Goal: Task Accomplishment & Management: Complete application form

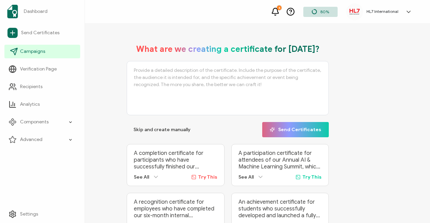
click at [31, 53] on span "Campaigns" at bounding box center [32, 51] width 25 height 7
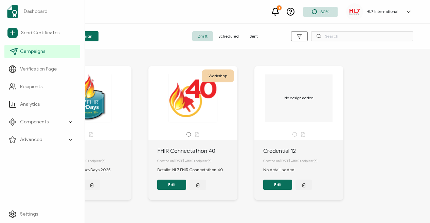
click at [12, 50] on icon at bounding box center [14, 51] width 7 height 7
click at [33, 53] on span "Campaigns" at bounding box center [32, 51] width 25 height 7
click at [36, 51] on span "Campaigns" at bounding box center [32, 51] width 25 height 7
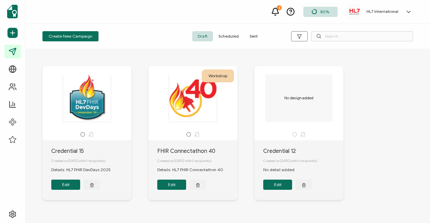
click at [251, 34] on span "Sent" at bounding box center [253, 36] width 19 height 10
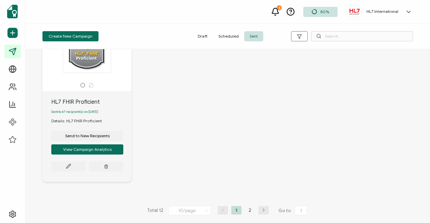
scroll to position [603, 0]
click at [261, 211] on icon "button" at bounding box center [263, 211] width 10 height 4
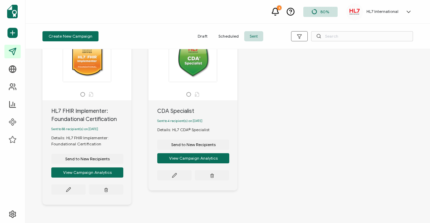
scroll to position [65, 0]
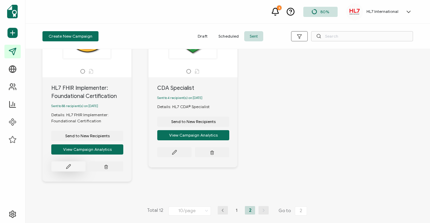
click at [65, 167] on button at bounding box center [68, 167] width 34 height 10
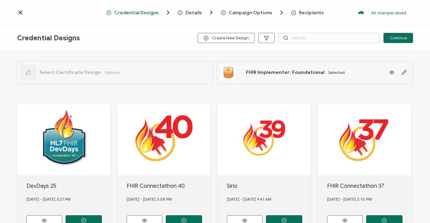
click at [310, 11] on span "Recipients" at bounding box center [311, 12] width 25 height 5
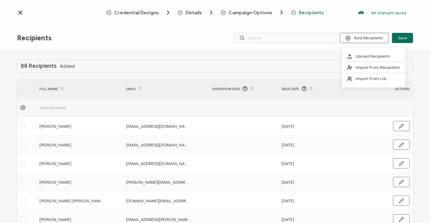
click at [362, 39] on button "Add Recipients" at bounding box center [364, 38] width 49 height 10
click at [363, 54] on span "Upload Recipients" at bounding box center [373, 56] width 34 height 5
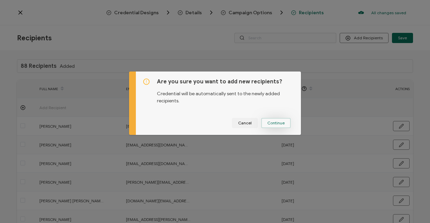
click at [277, 121] on span "Continue" at bounding box center [275, 123] width 17 height 4
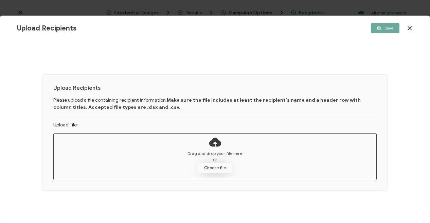
click at [211, 169] on button "Choose file" at bounding box center [215, 168] width 34 height 10
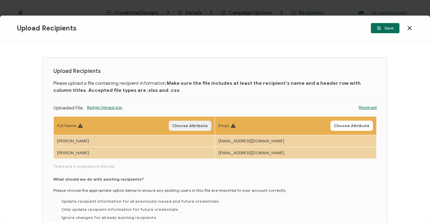
click at [183, 124] on span "Choose Attribute" at bounding box center [190, 126] width 36 height 4
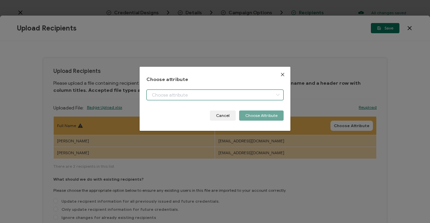
click at [256, 93] on input "dialog" at bounding box center [214, 95] width 137 height 11
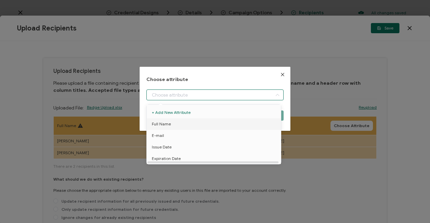
click at [164, 124] on span "Full Name" at bounding box center [161, 125] width 19 height 12
type input "Full Name"
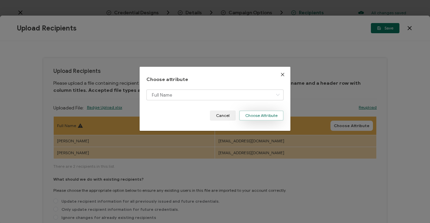
click at [250, 116] on button "Choose Attribute" at bounding box center [261, 116] width 44 height 10
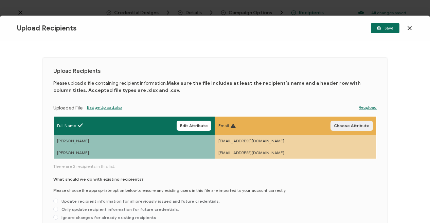
click at [342, 127] on span "Choose Attribute" at bounding box center [352, 126] width 36 height 4
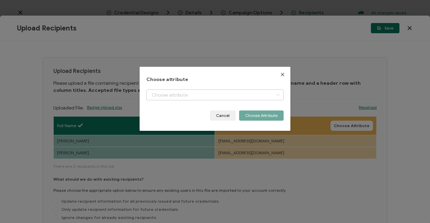
click at [276, 95] on icon "dialog" at bounding box center [277, 95] width 8 height 11
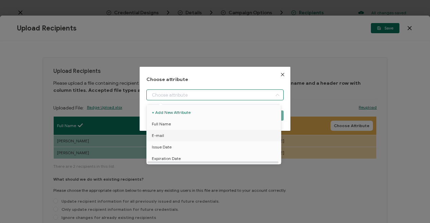
click at [166, 138] on li "E-mail" at bounding box center [215, 136] width 140 height 12
type input "E-mail"
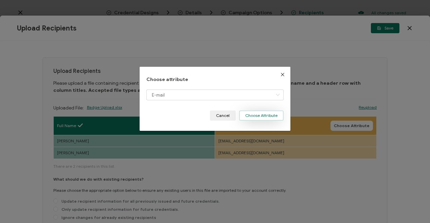
click at [251, 116] on button "Choose Attribute" at bounding box center [261, 116] width 44 height 10
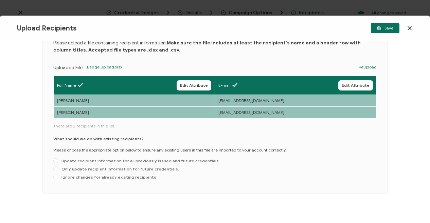
scroll to position [44, 0]
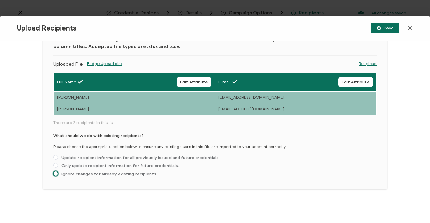
click at [55, 174] on span at bounding box center [55, 173] width 5 height 5
click at [55, 174] on input "Ignore changes for already existing recipients" at bounding box center [55, 173] width 5 height 5
radio input "true"
click at [386, 28] on span "Save" at bounding box center [385, 28] width 16 height 4
click at [407, 80] on div "Upload Recipients Please upload a file containing recipient information. Make s…" at bounding box center [215, 132] width 430 height 182
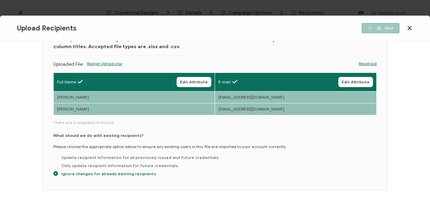
click at [296, 32] on div "Save" at bounding box center [347, 28] width 132 height 10
click at [408, 28] on icon at bounding box center [409, 28] width 7 height 7
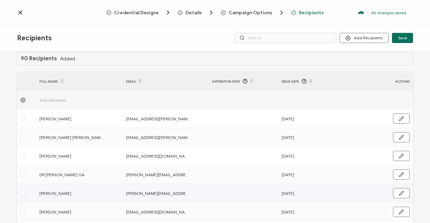
scroll to position [0, 0]
